Goal: Information Seeking & Learning: Learn about a topic

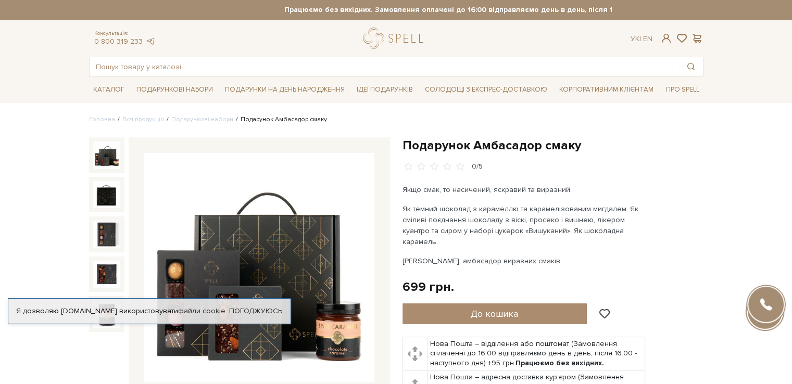
scroll to position [52, 0]
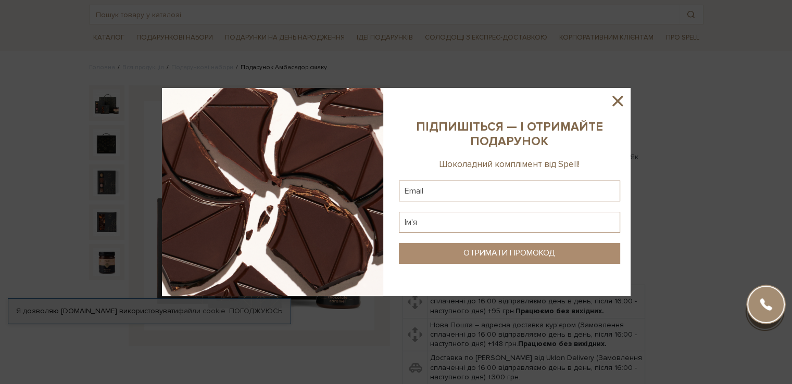
click at [614, 100] on icon at bounding box center [618, 101] width 18 height 18
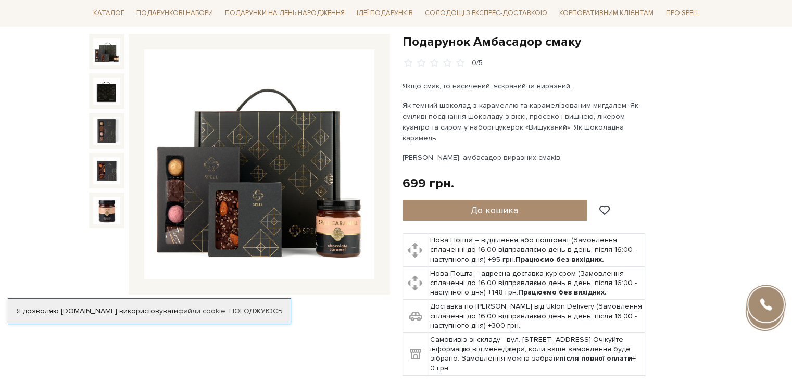
scroll to position [104, 0]
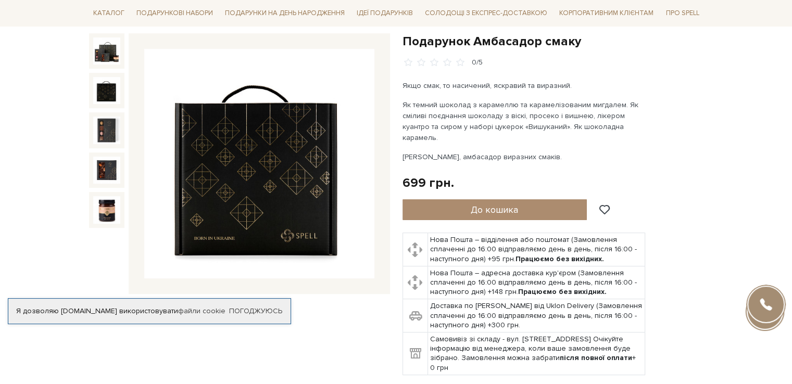
click at [109, 92] on img at bounding box center [106, 90] width 27 height 27
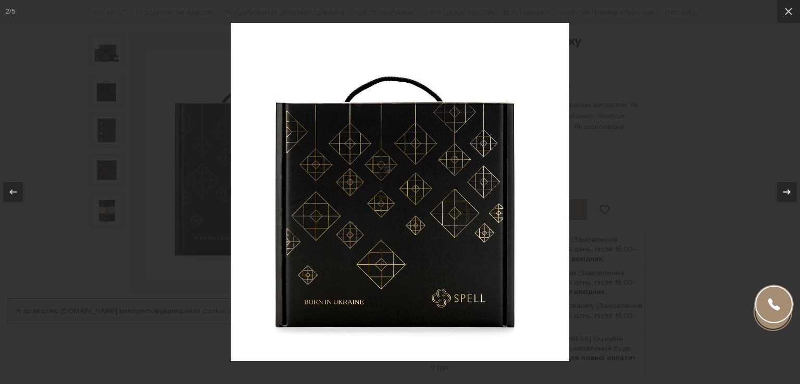
click at [785, 193] on icon at bounding box center [787, 192] width 12 height 12
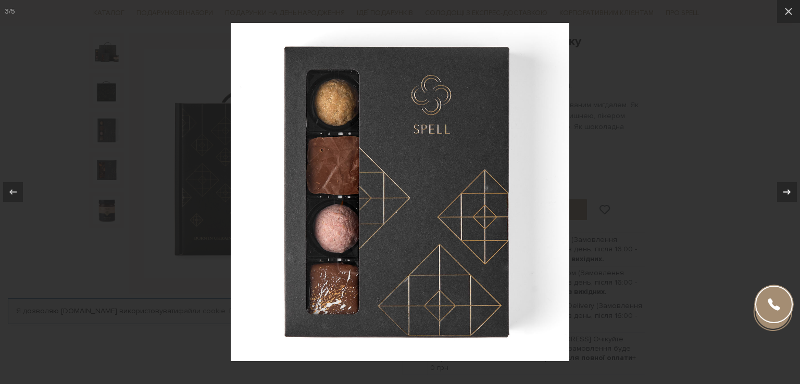
click at [785, 193] on icon at bounding box center [787, 192] width 12 height 12
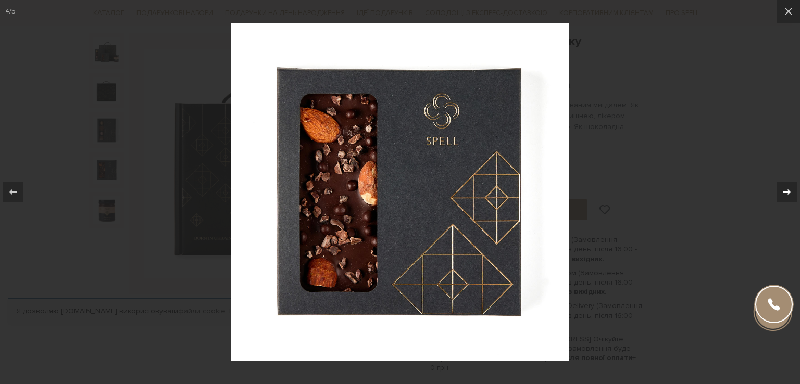
click at [785, 193] on icon at bounding box center [787, 192] width 12 height 12
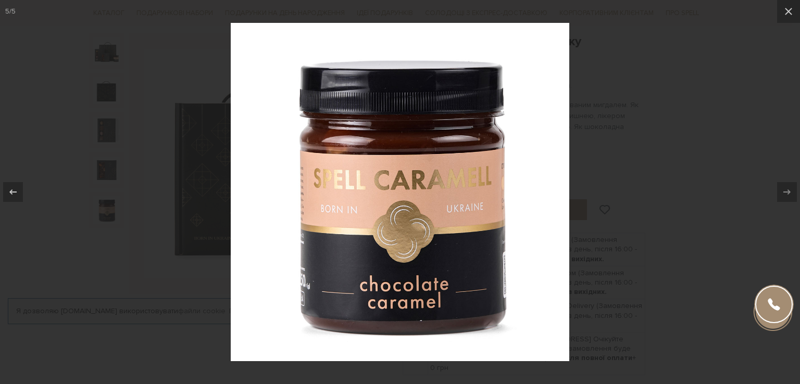
click at [714, 146] on div at bounding box center [400, 192] width 800 height 384
